Goal: Transaction & Acquisition: Download file/media

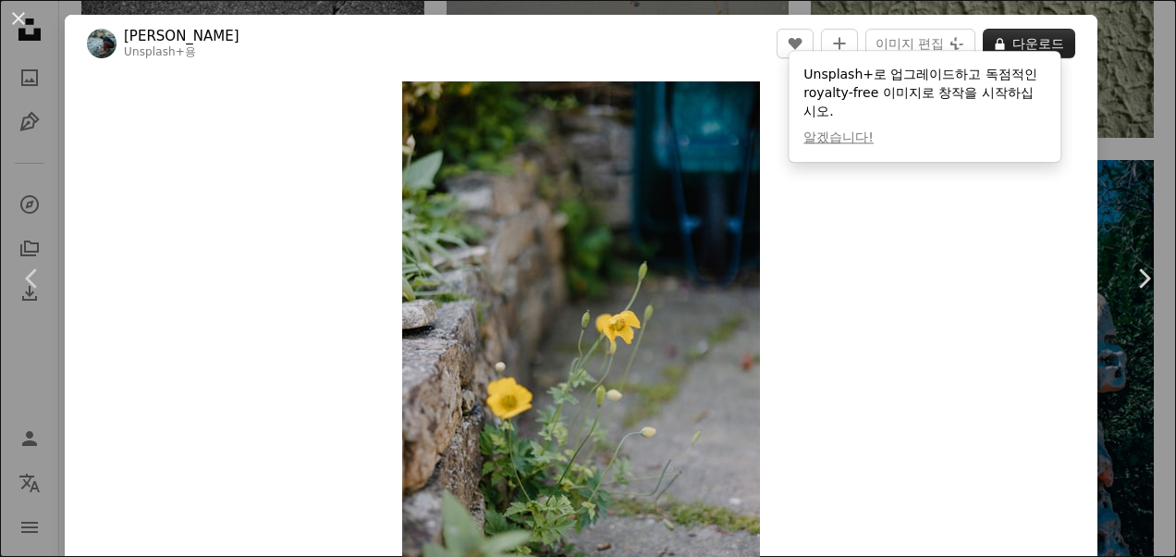
scroll to position [185, 0]
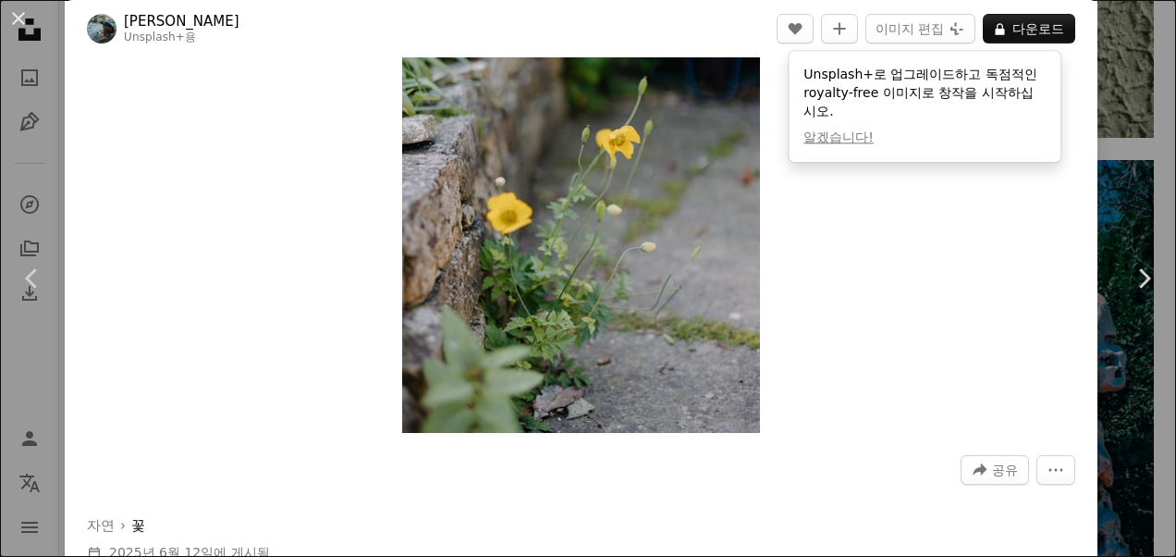
click at [951, 220] on div "Zoom in" at bounding box center [581, 164] width 1033 height 555
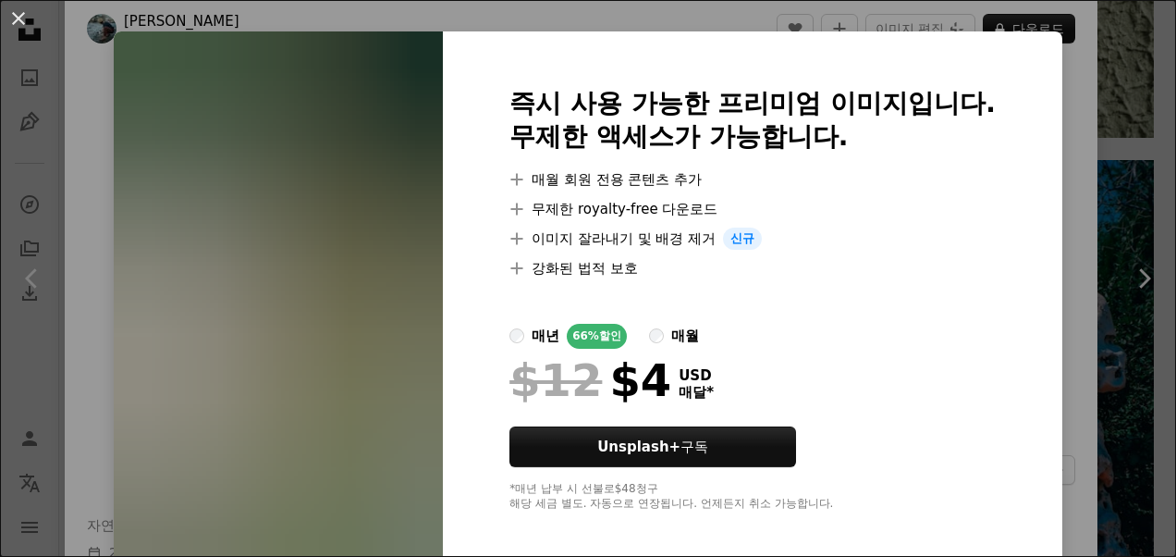
scroll to position [37, 0]
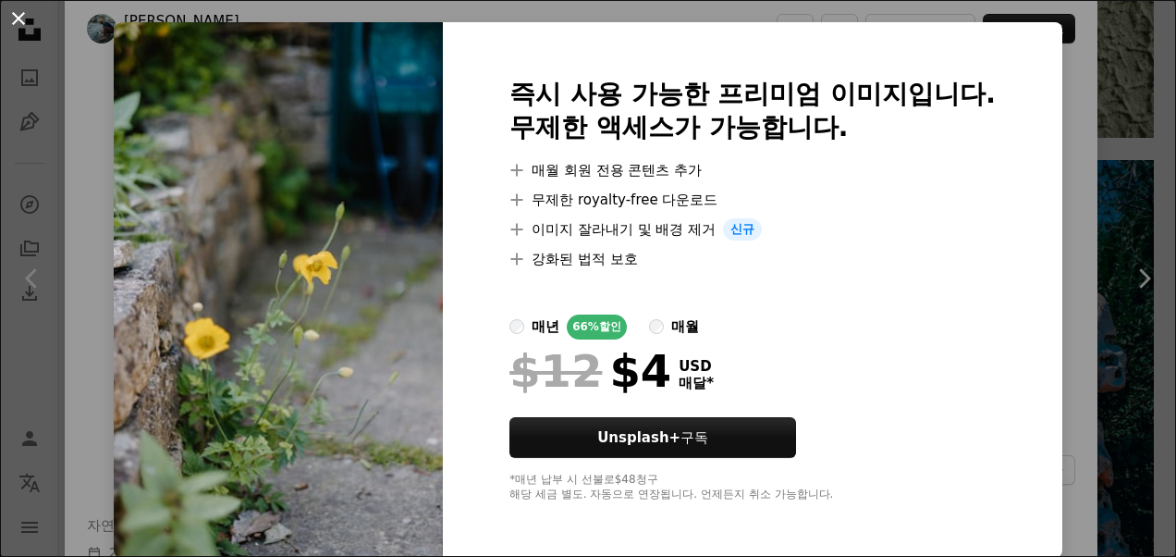
click at [18, 20] on button "An X shape" at bounding box center [18, 18] width 22 height 22
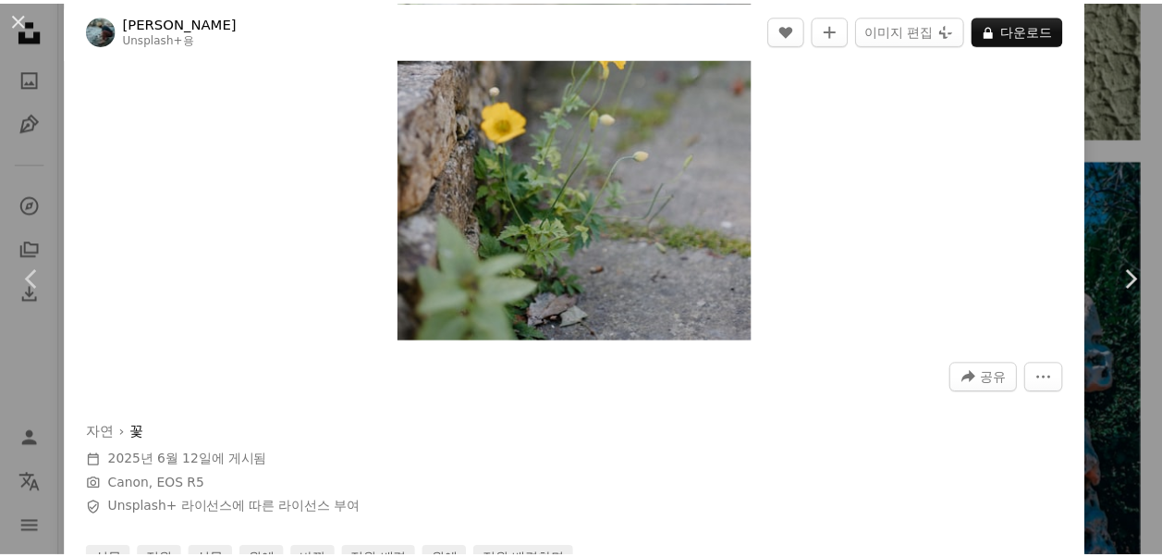
scroll to position [92, 0]
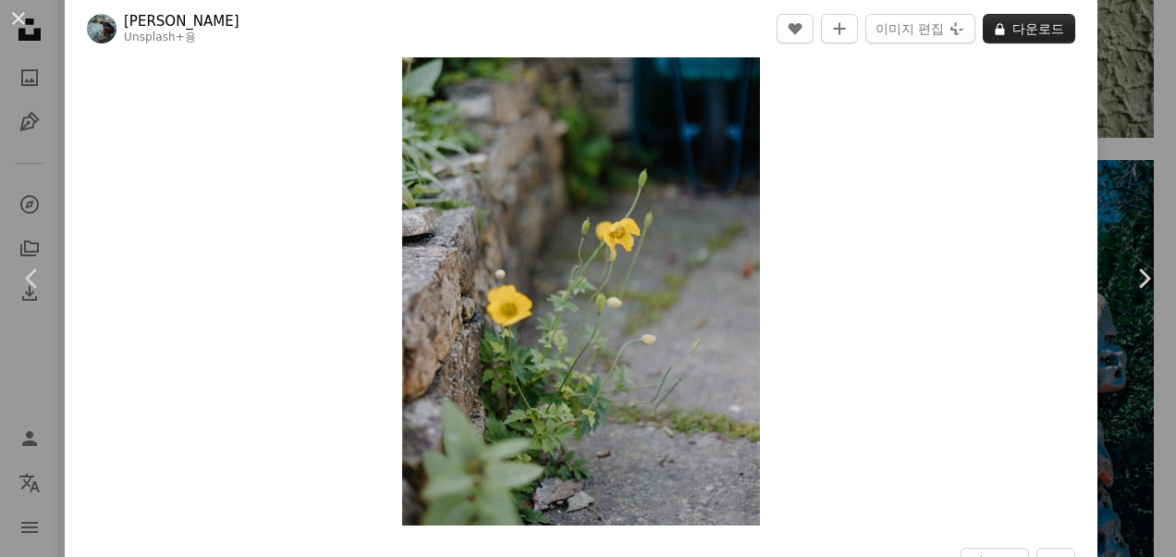
click at [1028, 30] on button "A lock 다운로드" at bounding box center [1029, 29] width 92 height 30
click at [14, 16] on button "An X shape" at bounding box center [18, 18] width 22 height 22
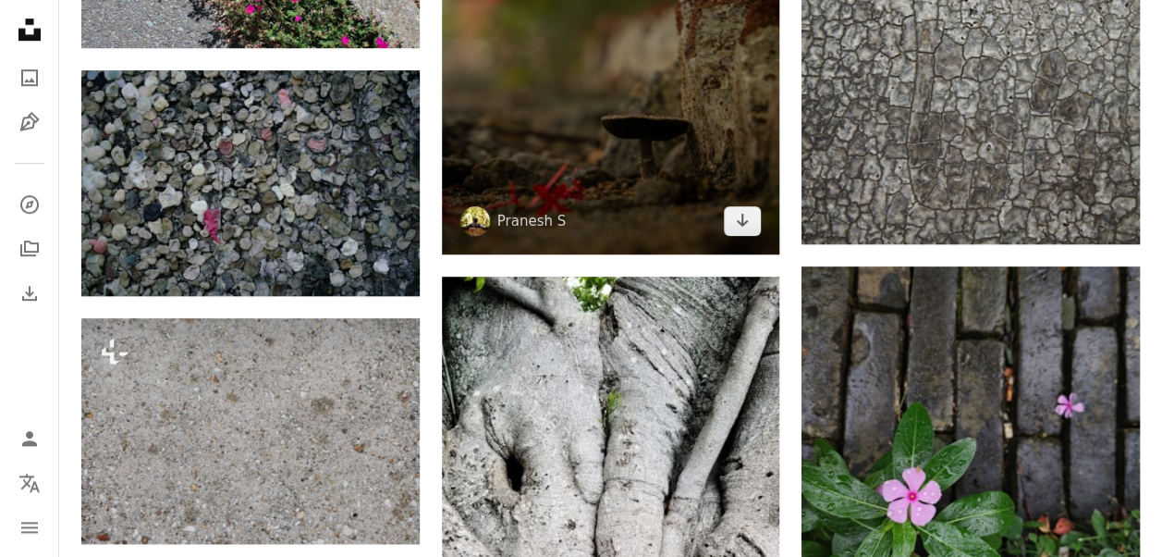
scroll to position [87942, 0]
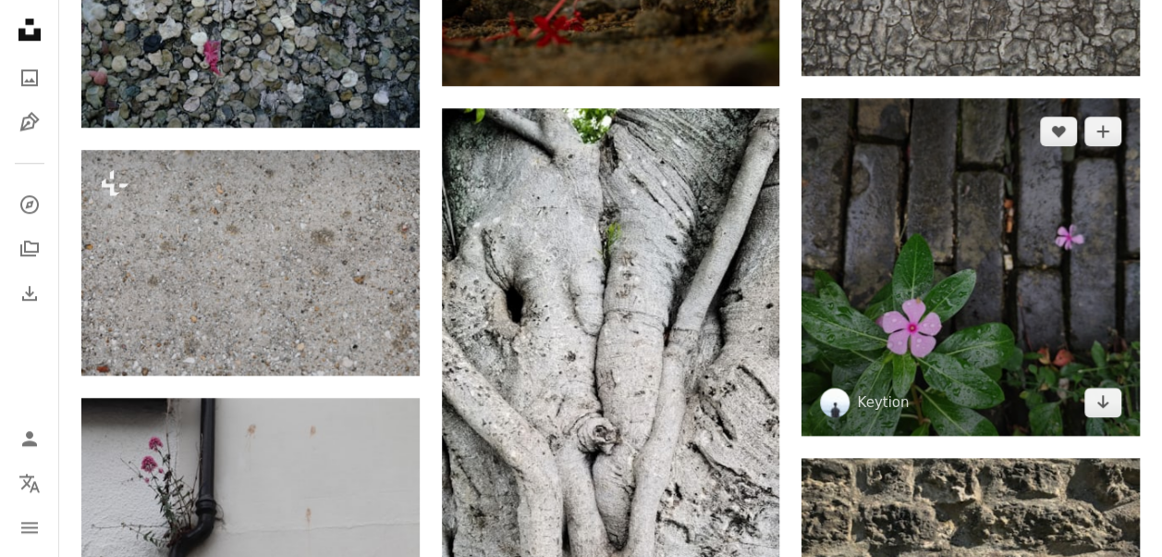
click at [877, 280] on img at bounding box center [971, 267] width 338 height 338
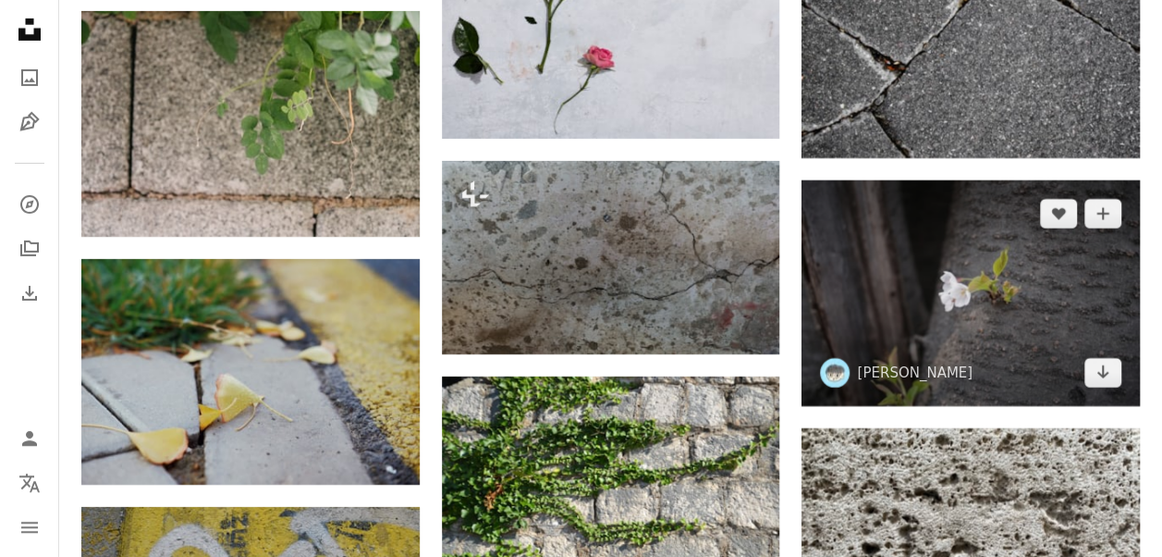
scroll to position [90254, 0]
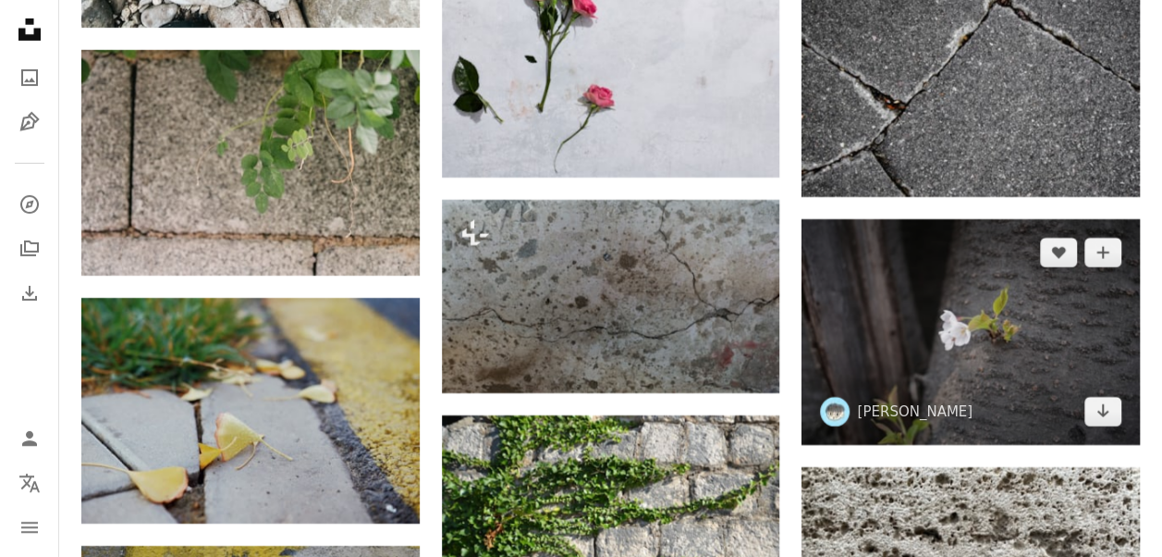
click at [945, 303] on img at bounding box center [971, 332] width 338 height 226
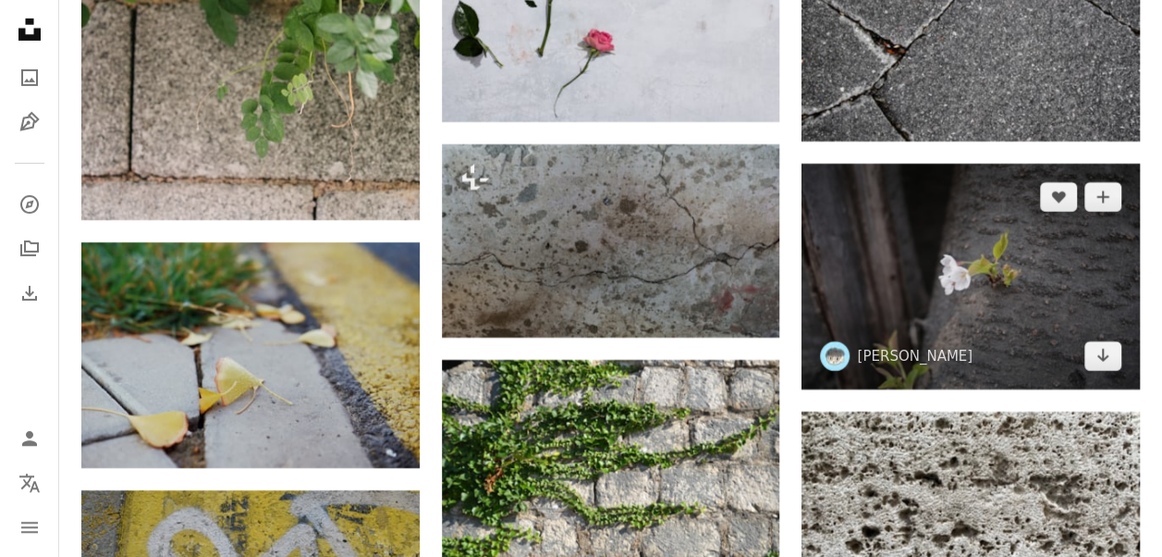
scroll to position [90346, 0]
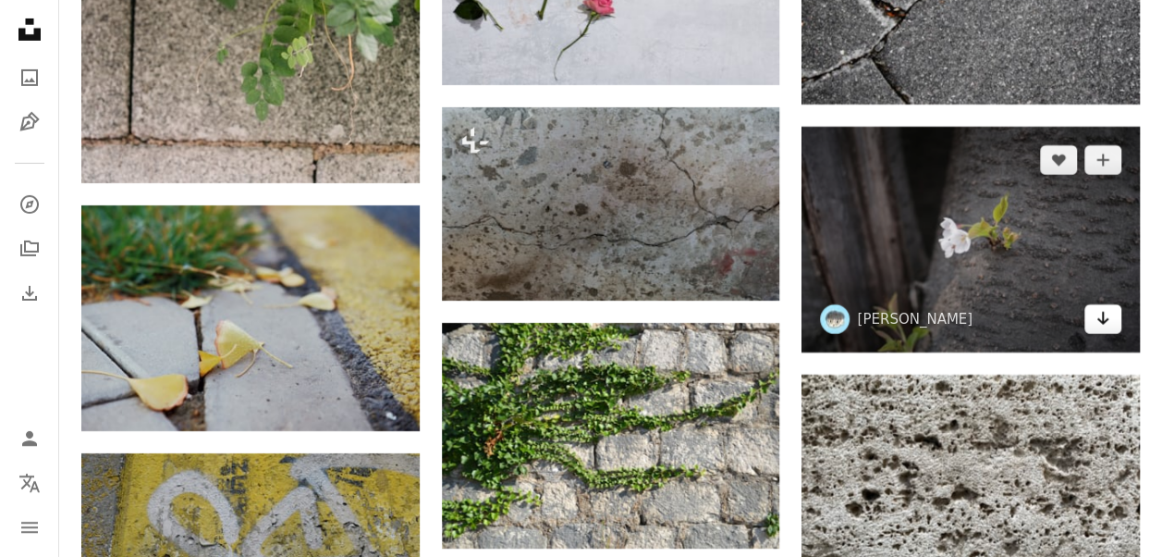
click at [1102, 312] on icon "다운로드" at bounding box center [1104, 318] width 12 height 13
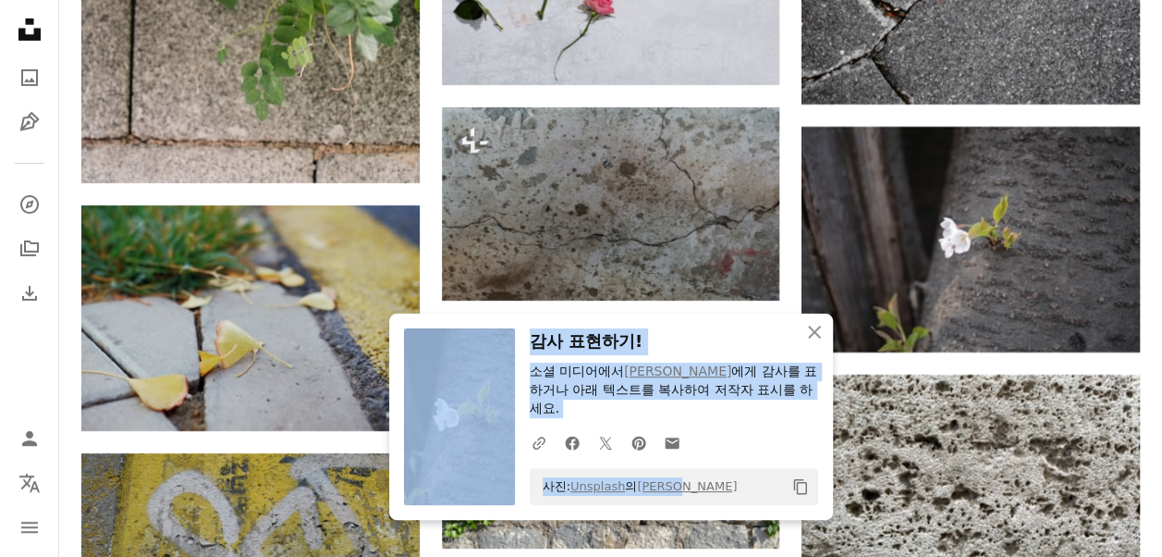
drag, startPoint x: 577, startPoint y: 477, endPoint x: 517, endPoint y: 485, distance: 60.6
click at [517, 485] on div "An X shape 닫기 감사 표현하기! 소셜 미디어에서 [PERSON_NAME] 에게 감사를 표하거나 아래 텍스트를 복사하여 저작자 표시를 …" at bounding box center [611, 416] width 444 height 206
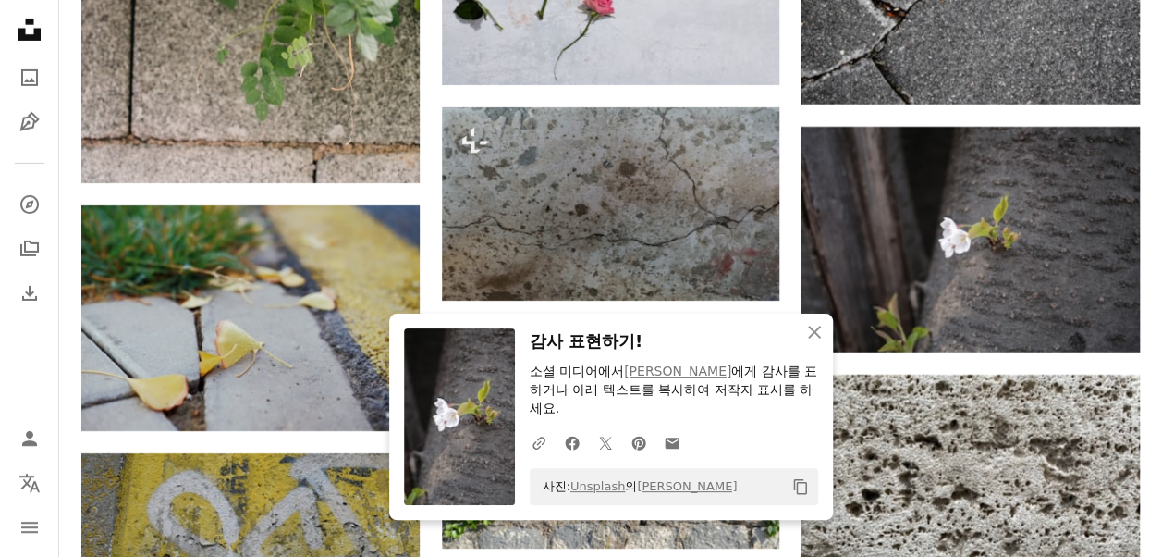
click at [735, 474] on div "사진: Unsplash 의 [PERSON_NAME] Copy content" at bounding box center [674, 486] width 289 height 37
drag, startPoint x: 699, startPoint y: 486, endPoint x: 531, endPoint y: 485, distance: 168.3
click at [531, 485] on div "사진: Unsplash 의 [PERSON_NAME] Copy content" at bounding box center [674, 486] width 289 height 37
drag, startPoint x: 531, startPoint y: 485, endPoint x: 572, endPoint y: 490, distance: 41.9
copy span "사진: Unsplash 의 [PERSON_NAME]"
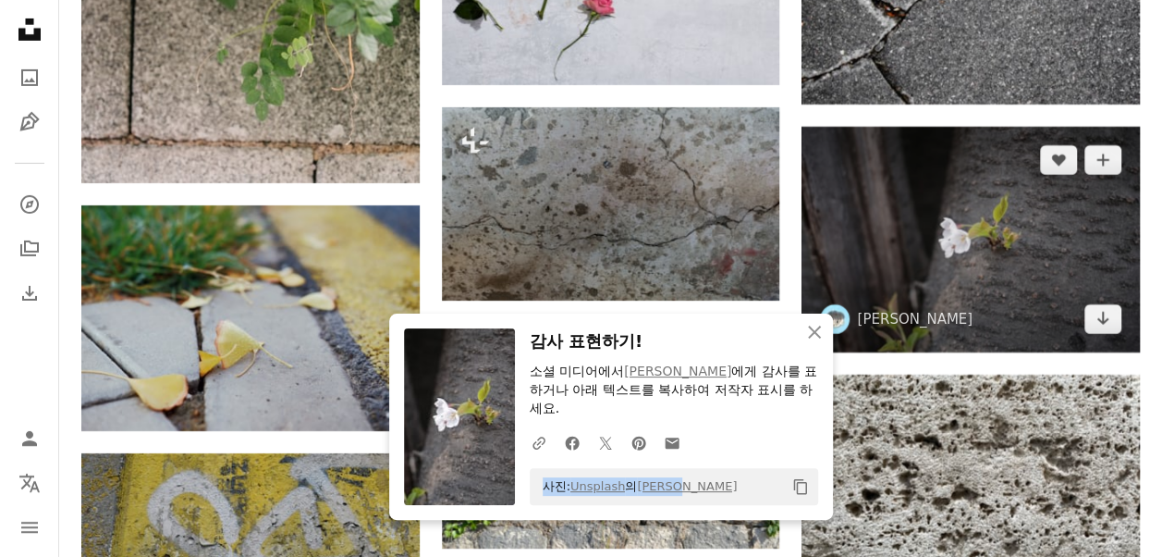
click at [986, 263] on img at bounding box center [971, 240] width 338 height 226
click at [1042, 211] on img at bounding box center [971, 240] width 338 height 226
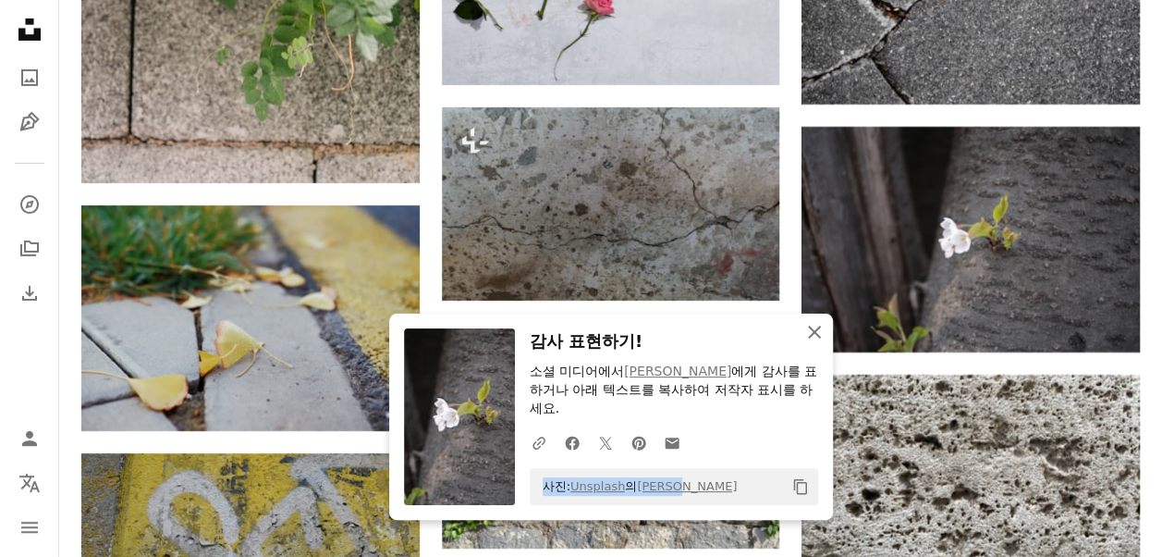
click at [820, 343] on icon "An X shape" at bounding box center [815, 332] width 22 height 22
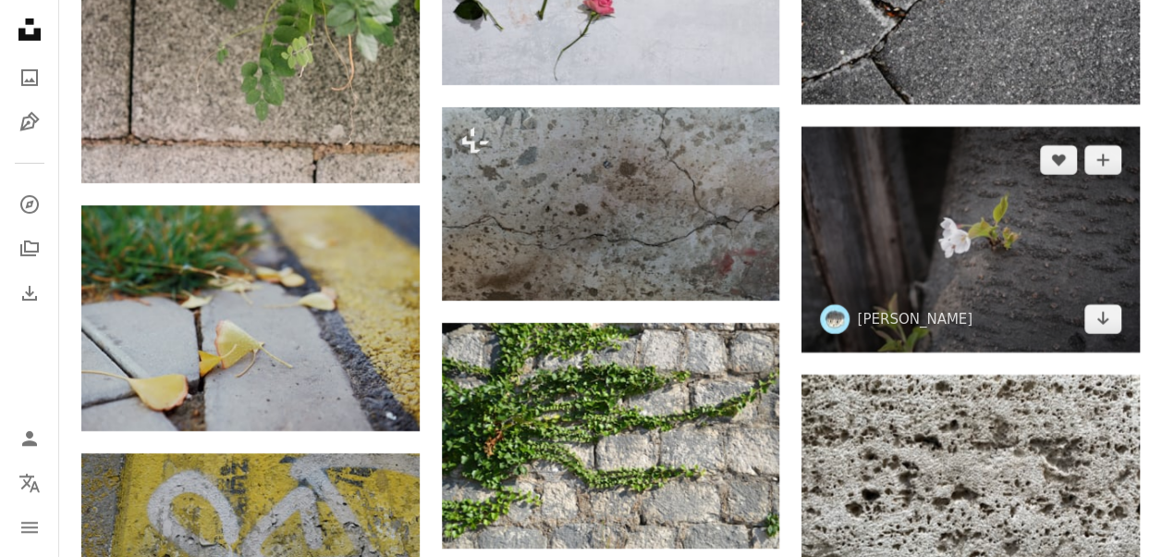
click at [956, 252] on img at bounding box center [971, 240] width 338 height 226
click at [947, 237] on img at bounding box center [971, 240] width 338 height 226
click at [931, 229] on img at bounding box center [971, 240] width 338 height 226
click at [930, 229] on img at bounding box center [971, 240] width 338 height 226
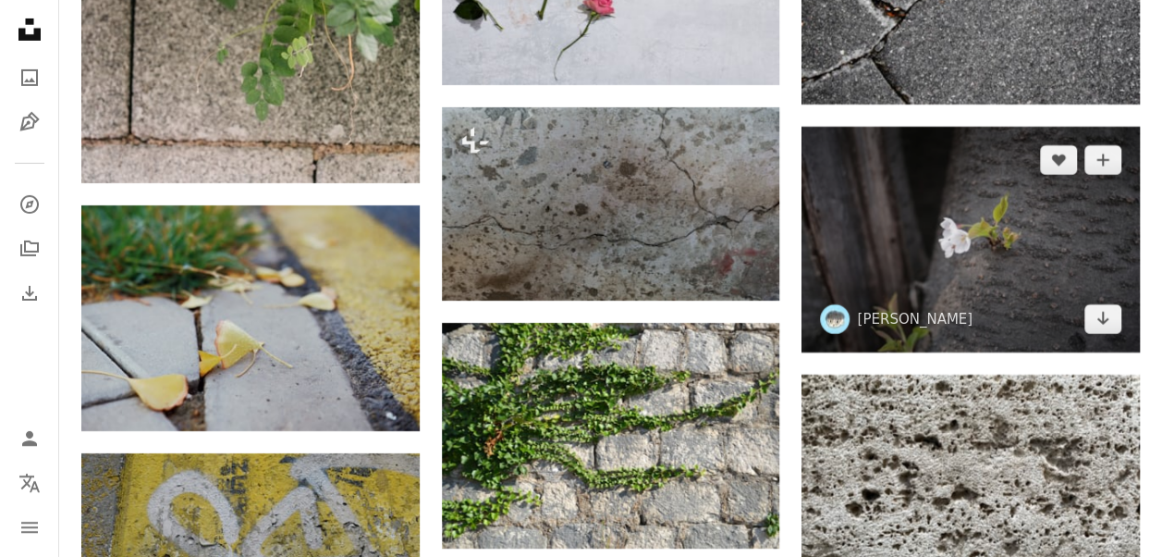
drag, startPoint x: 967, startPoint y: 252, endPoint x: 960, endPoint y: 258, distance: 9.8
click at [967, 252] on img at bounding box center [971, 240] width 338 height 226
click at [849, 304] on img at bounding box center [835, 319] width 30 height 30
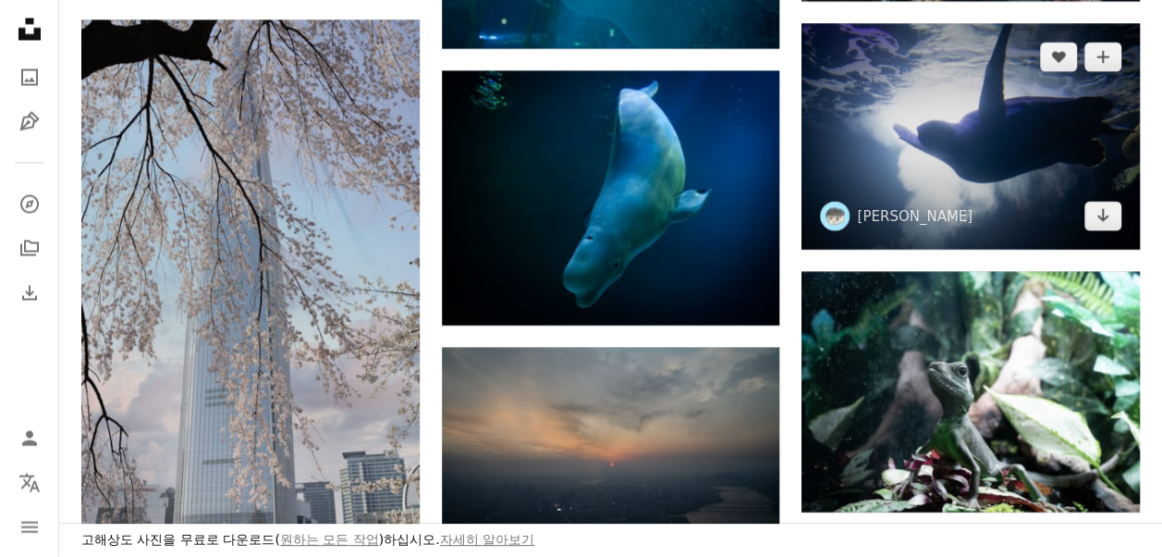
scroll to position [2034, 0]
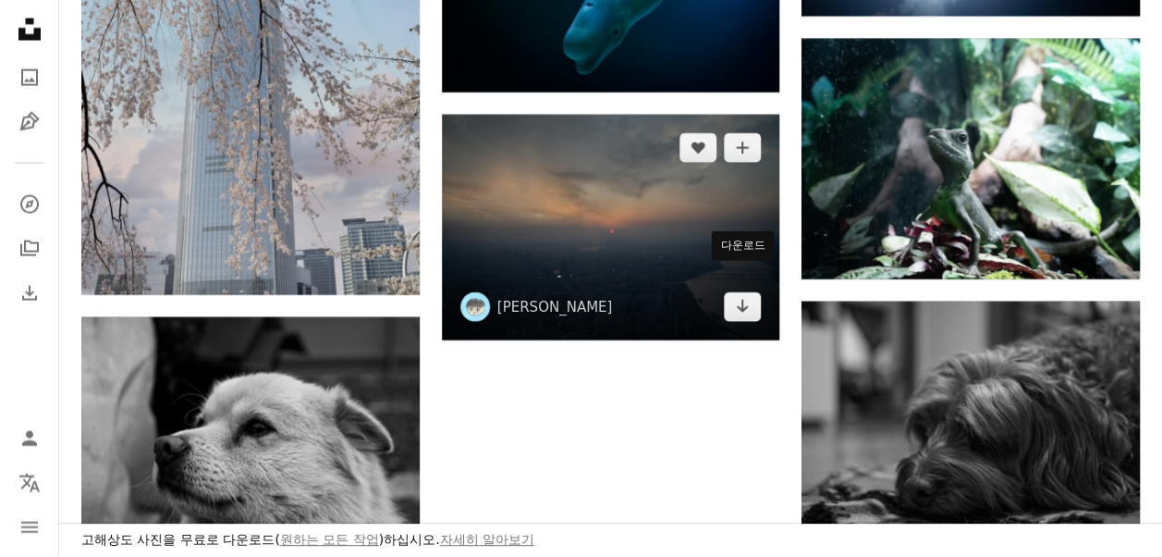
click at [669, 239] on img at bounding box center [611, 228] width 338 height 226
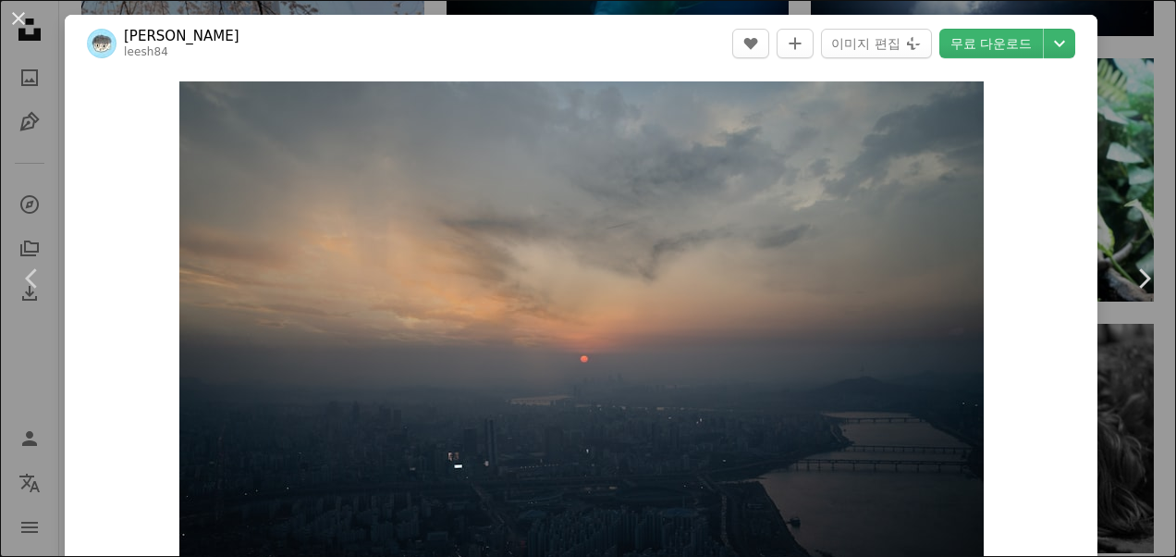
click at [23, 17] on button "An X shape" at bounding box center [18, 18] width 22 height 22
